Goal: Navigation & Orientation: Go to known website

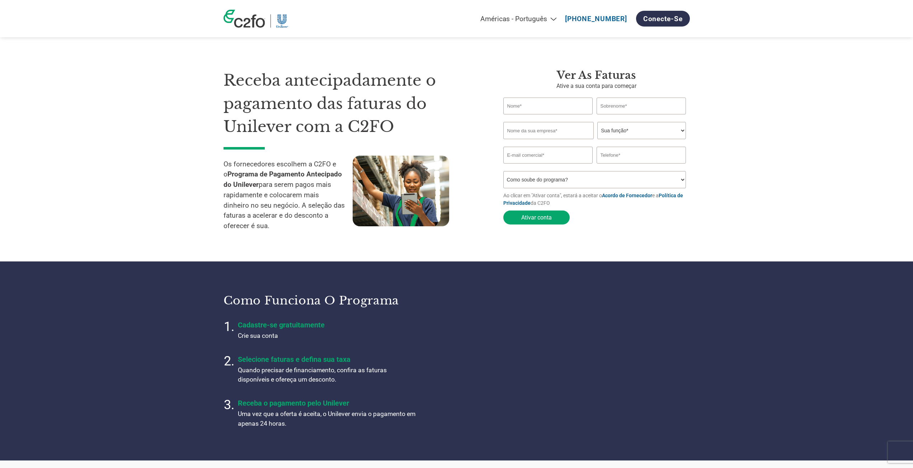
select select "pt"
click at [262, 24] on img at bounding box center [244, 19] width 42 height 18
select select "pt"
